Goal: Information Seeking & Learning: Learn about a topic

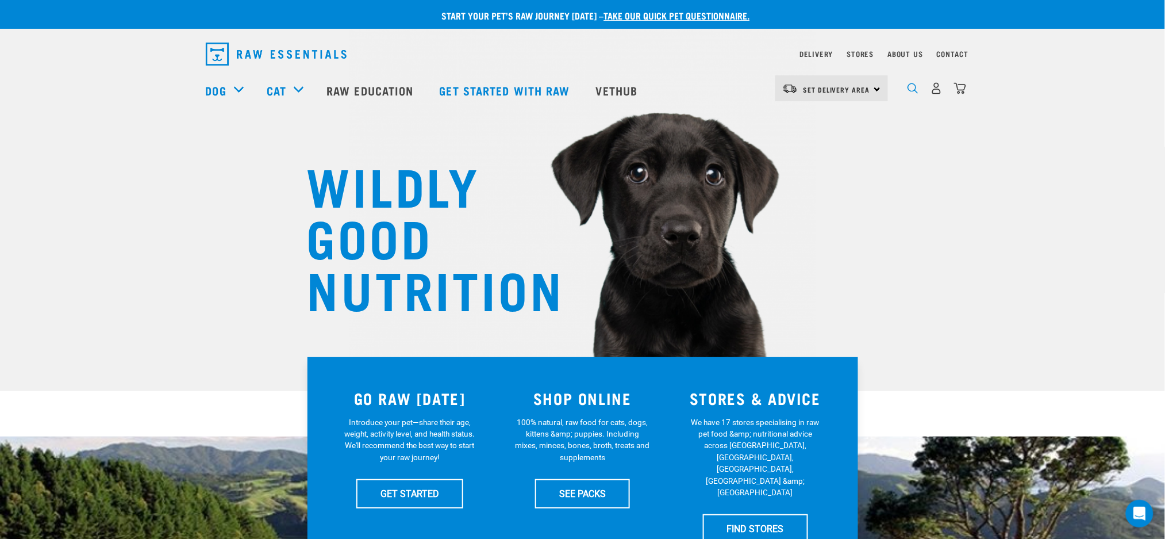
click at [910, 91] on img "dropdown navigation" at bounding box center [913, 88] width 11 height 11
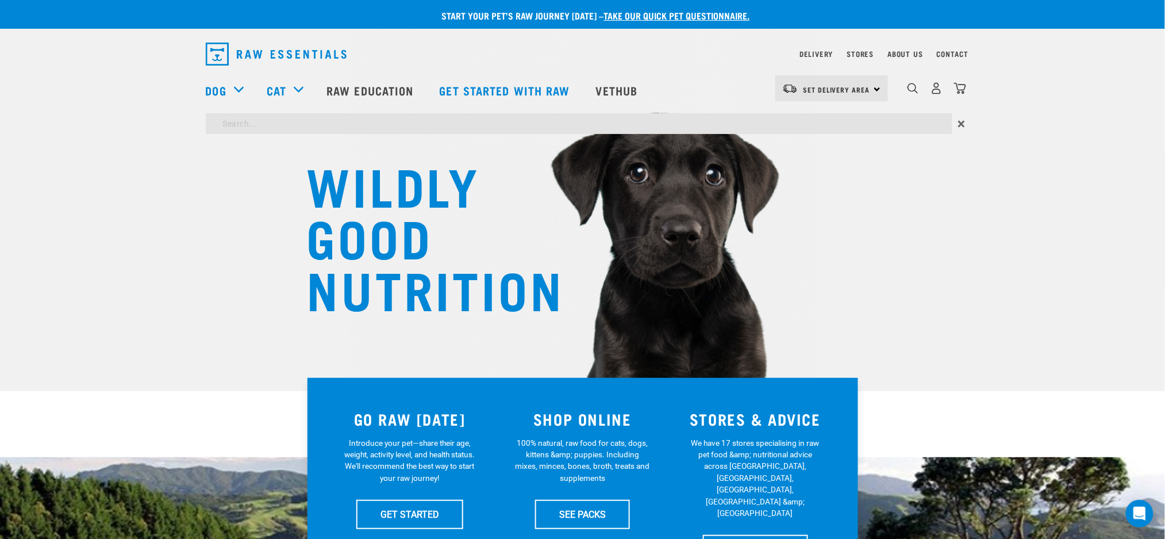
click at [379, 125] on input "search" at bounding box center [579, 123] width 747 height 21
type input "green tripe"
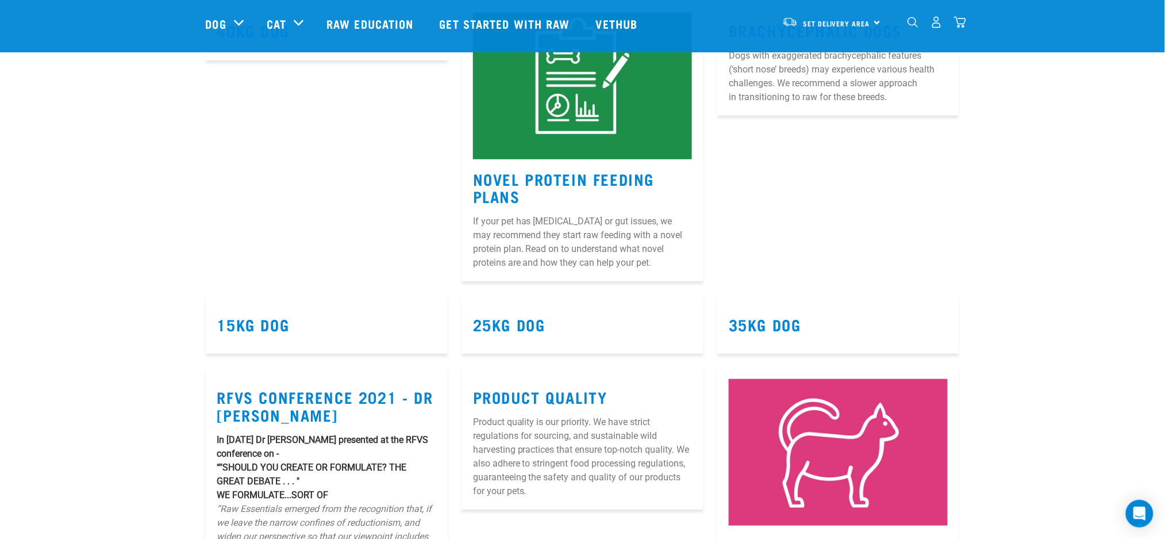
scroll to position [9721, 0]
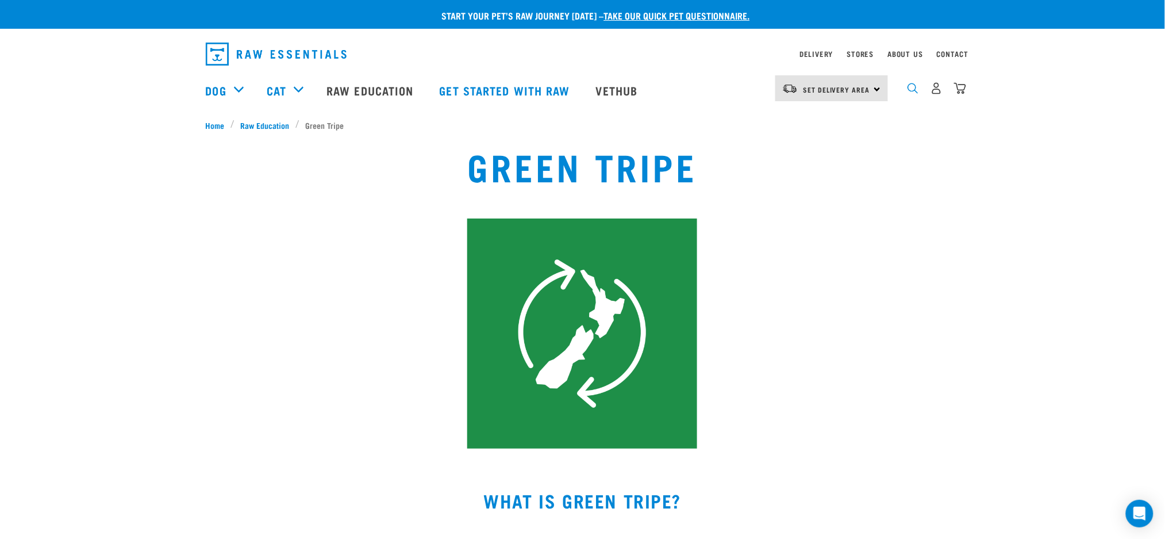
click at [914, 94] on img "dropdown navigation" at bounding box center [913, 88] width 11 height 11
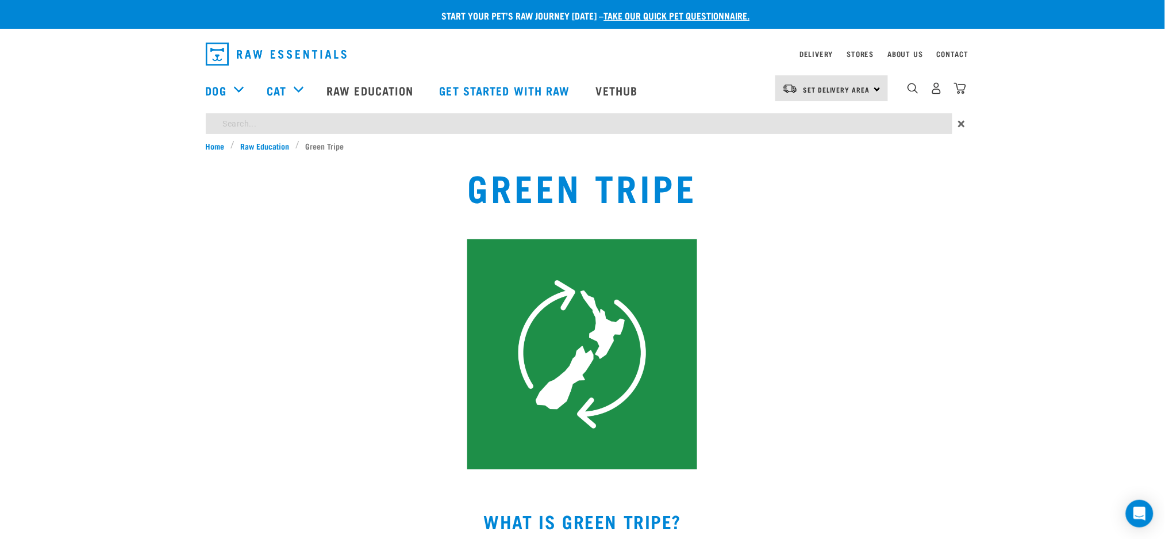
click at [289, 128] on input "search" at bounding box center [579, 123] width 747 height 21
type input "stool"
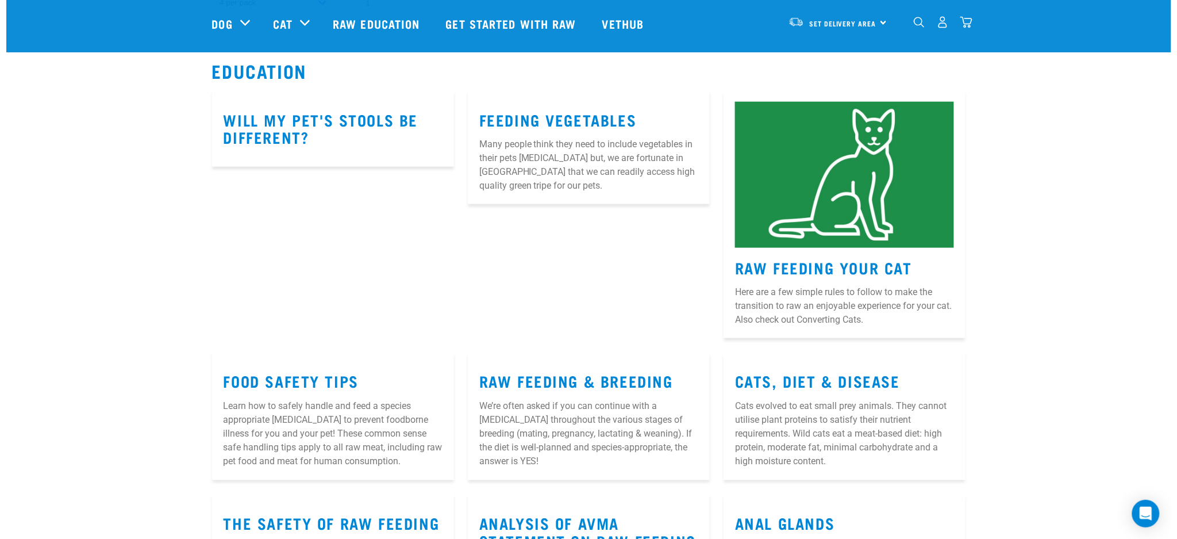
scroll to position [1992, 0]
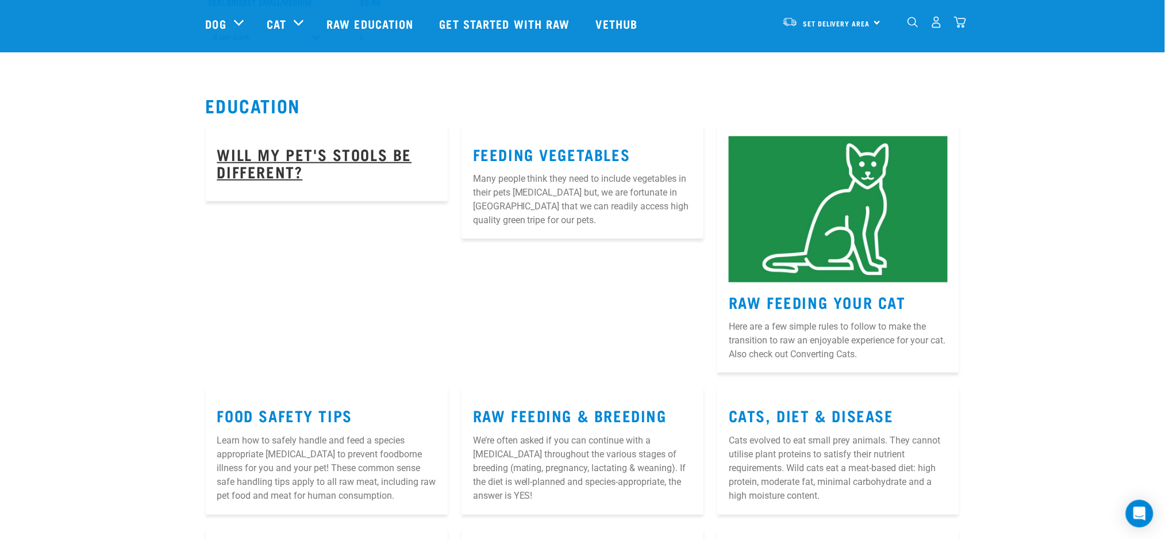
click at [320, 151] on link "Will my pet's stools be different?" at bounding box center [314, 162] width 195 height 26
